Goal: Register for event/course

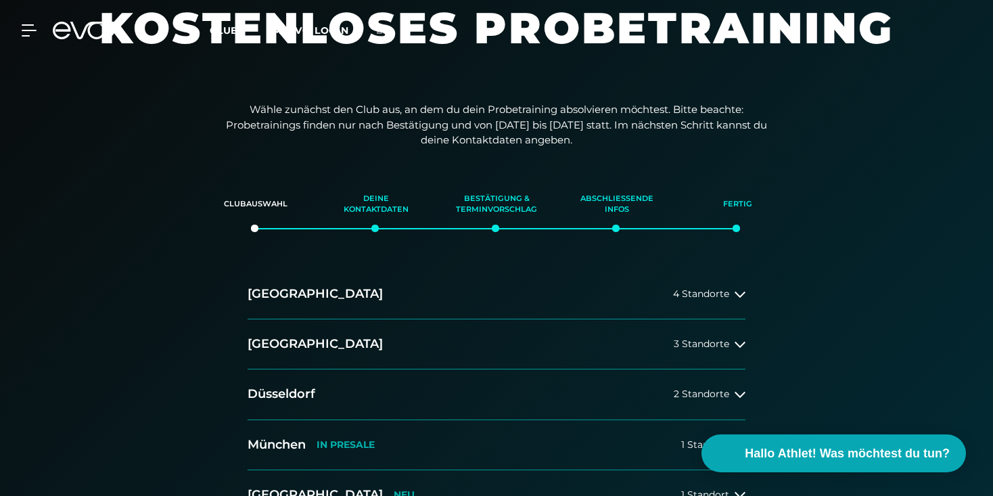
scroll to position [301, 0]
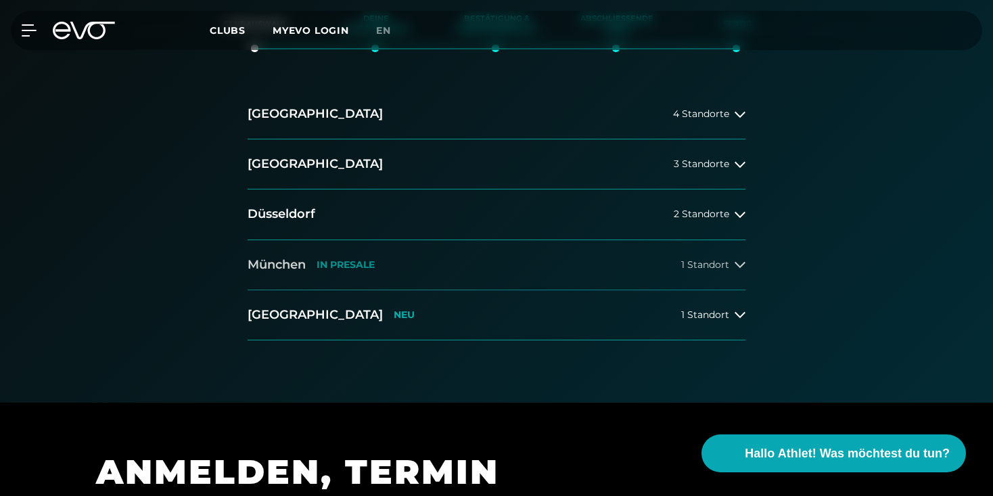
click at [385, 259] on button "[GEOGRAPHIC_DATA] IN [GEOGRAPHIC_DATA] 1 Standort" at bounding box center [497, 265] width 498 height 50
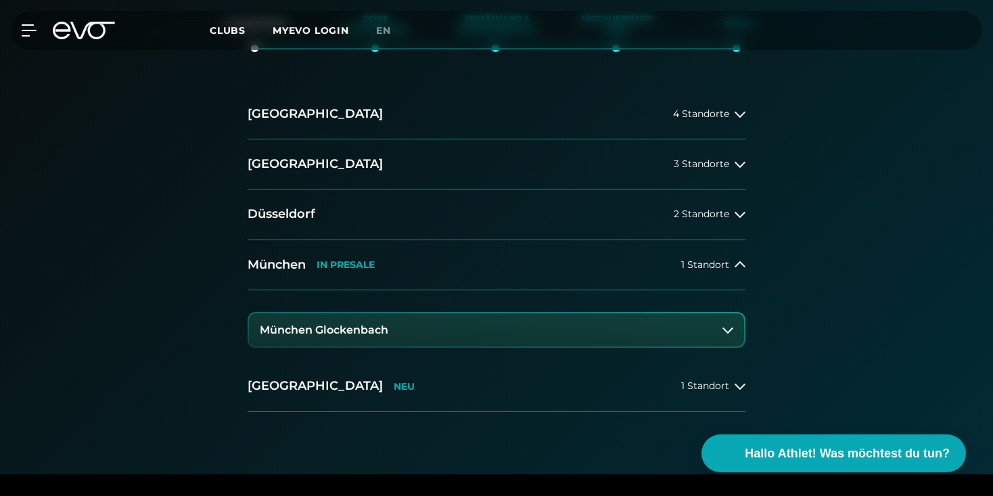
click at [330, 328] on h3 "München Glockenbach" at bounding box center [324, 330] width 129 height 12
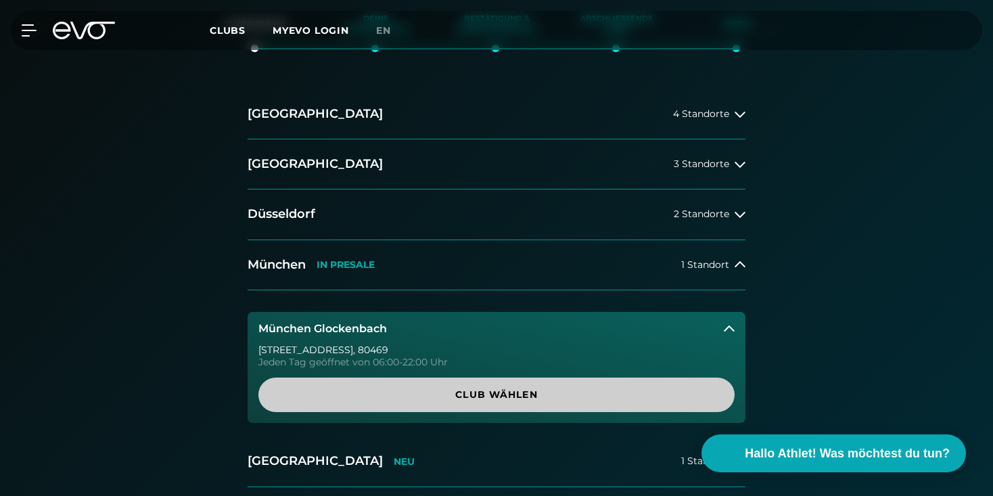
click at [462, 392] on span "Club wählen" at bounding box center [496, 395] width 411 height 14
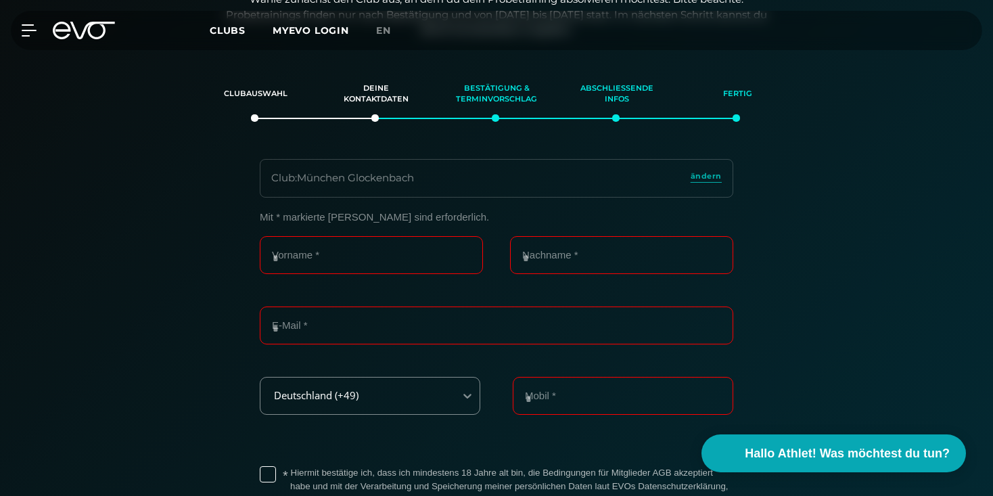
scroll to position [220, 0]
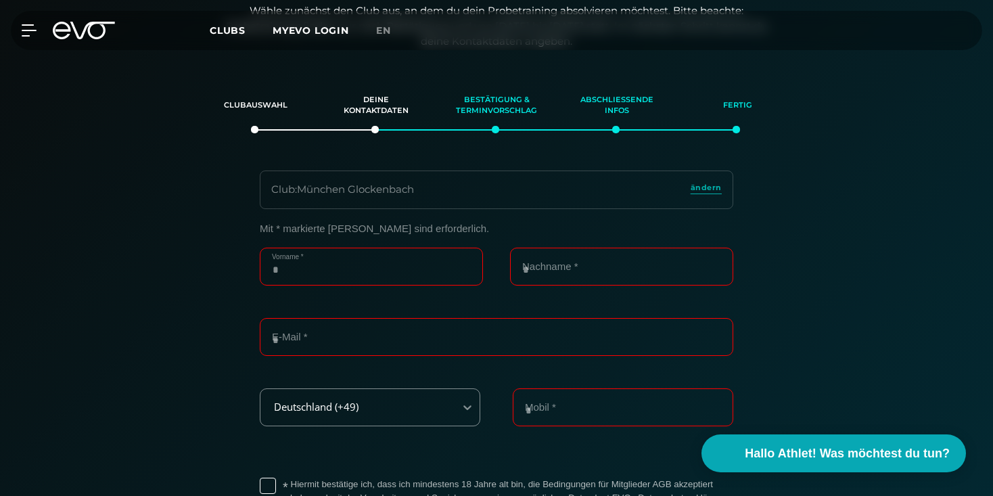
click at [326, 270] on input "Vorname *" at bounding box center [371, 267] width 223 height 38
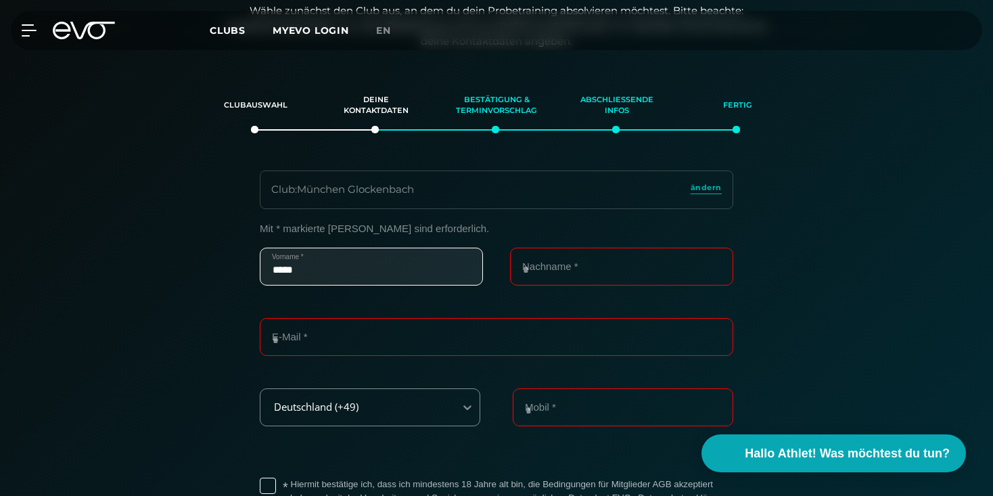
type input "*****"
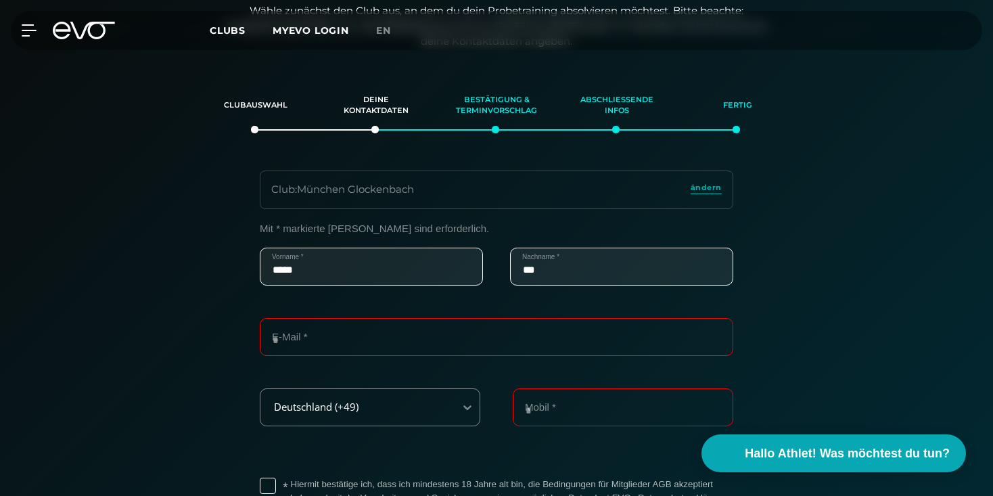
type input "**"
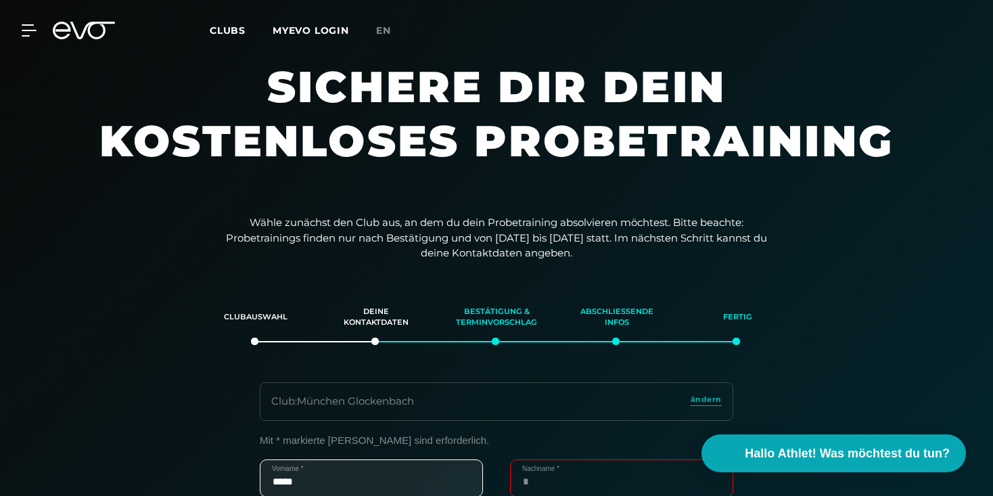
scroll to position [5, 0]
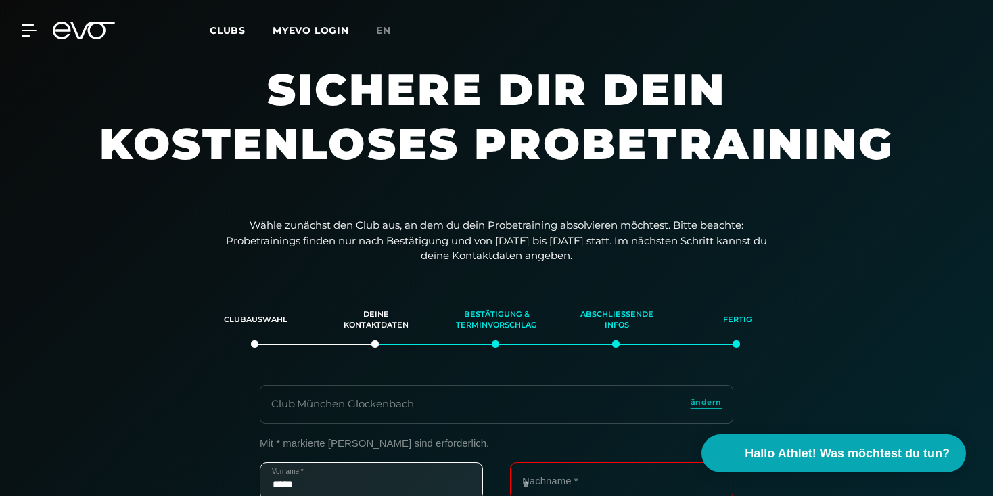
click at [87, 21] on div "MyEVO Login Über EVO Mitgliedschaften Probetraining TAGESPASS EVO Studios [GEOG…" at bounding box center [497, 30] width 988 height 39
click at [83, 24] on icon at bounding box center [84, 31] width 62 height 18
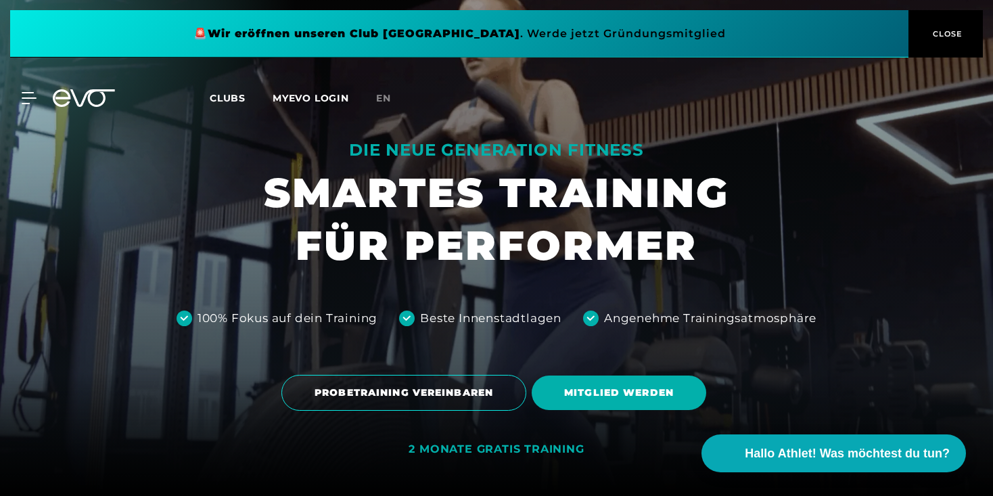
click at [565, 41] on span at bounding box center [459, 33] width 899 height 47
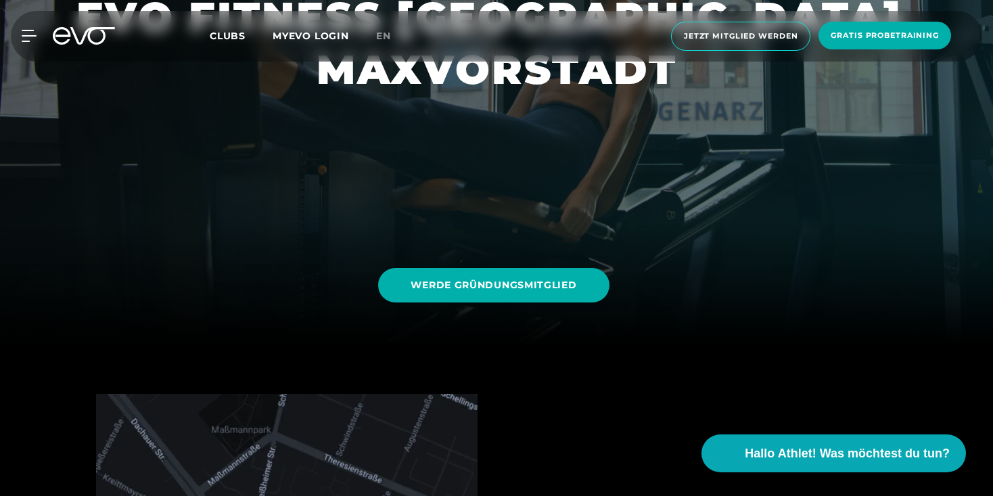
scroll to position [298, 0]
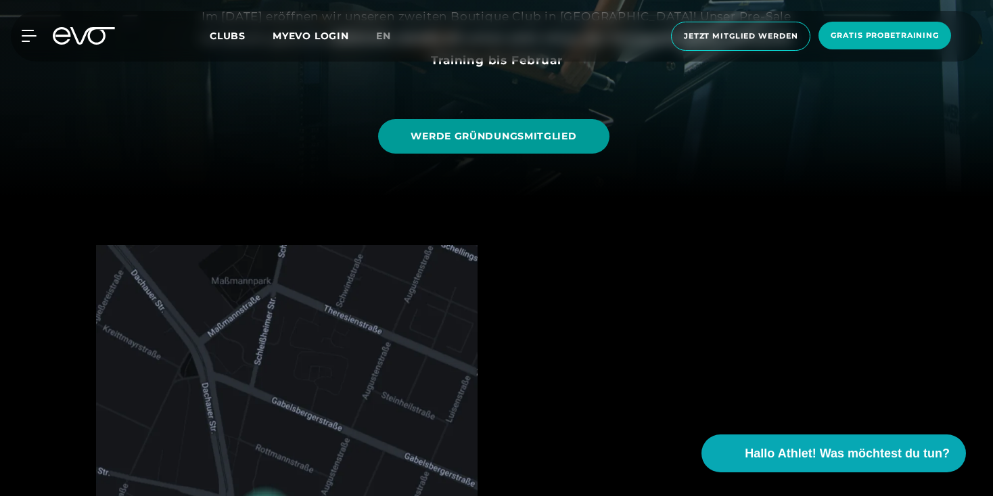
click at [536, 138] on span "WERDE GRÜNDUNGSMITGLIED" at bounding box center [494, 136] width 166 height 14
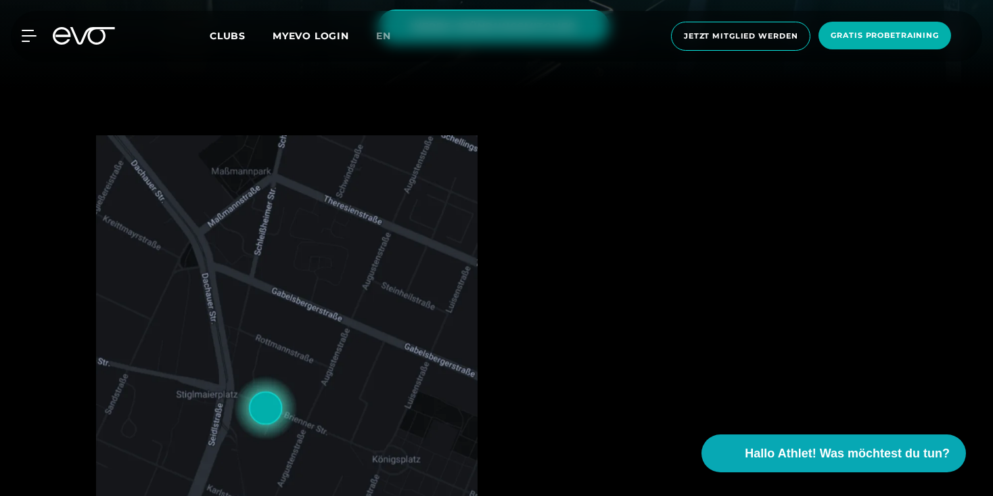
scroll to position [0, 0]
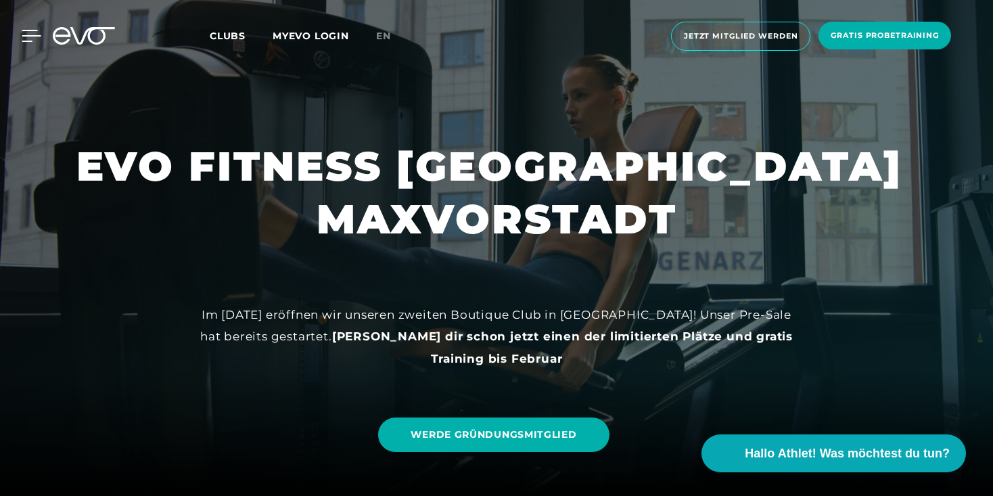
click at [34, 40] on icon at bounding box center [32, 36] width 20 height 12
